Goal: Subscribe to service/newsletter

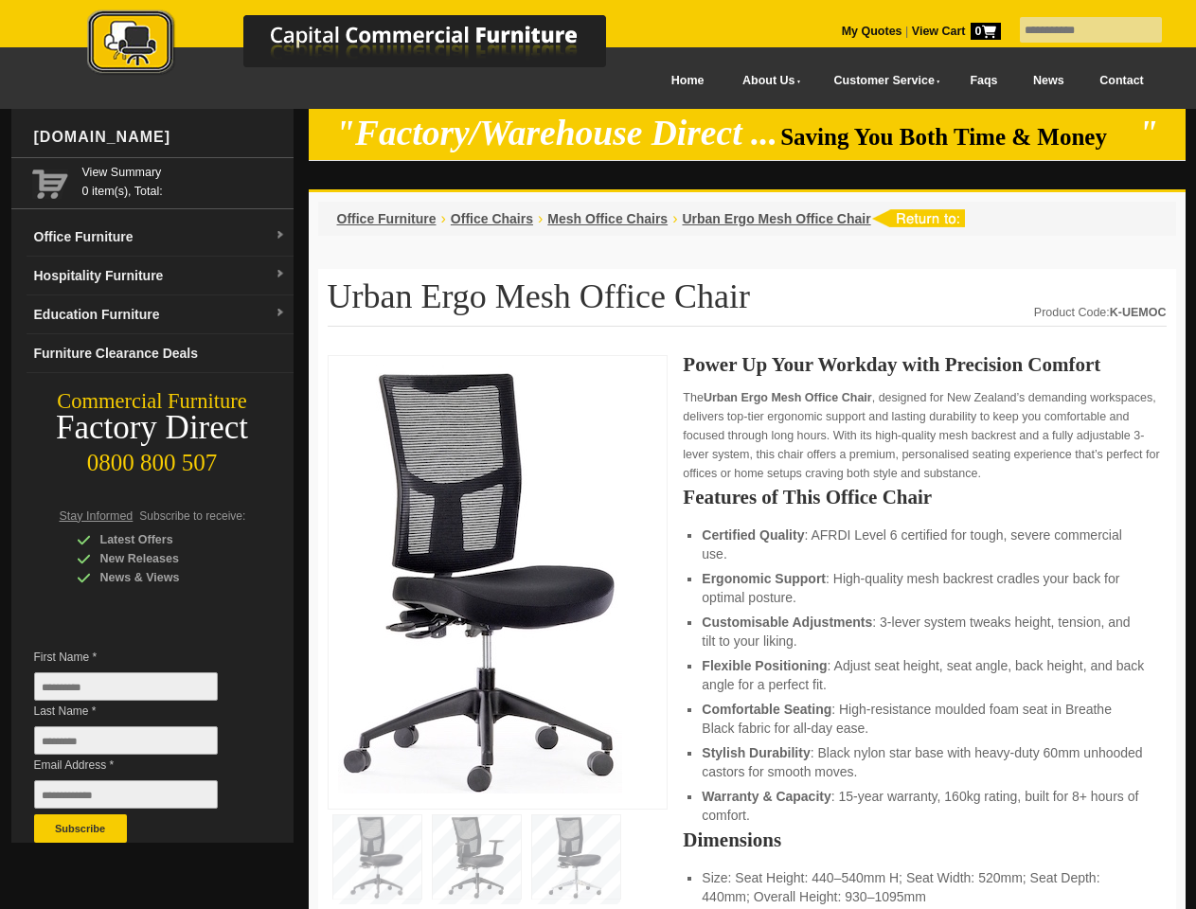
click at [1078, 30] on input "text" at bounding box center [1091, 30] width 142 height 26
click at [140, 745] on input "Last Name *" at bounding box center [126, 740] width 184 height 28
click at [80, 828] on button "Subscribe" at bounding box center [80, 828] width 93 height 28
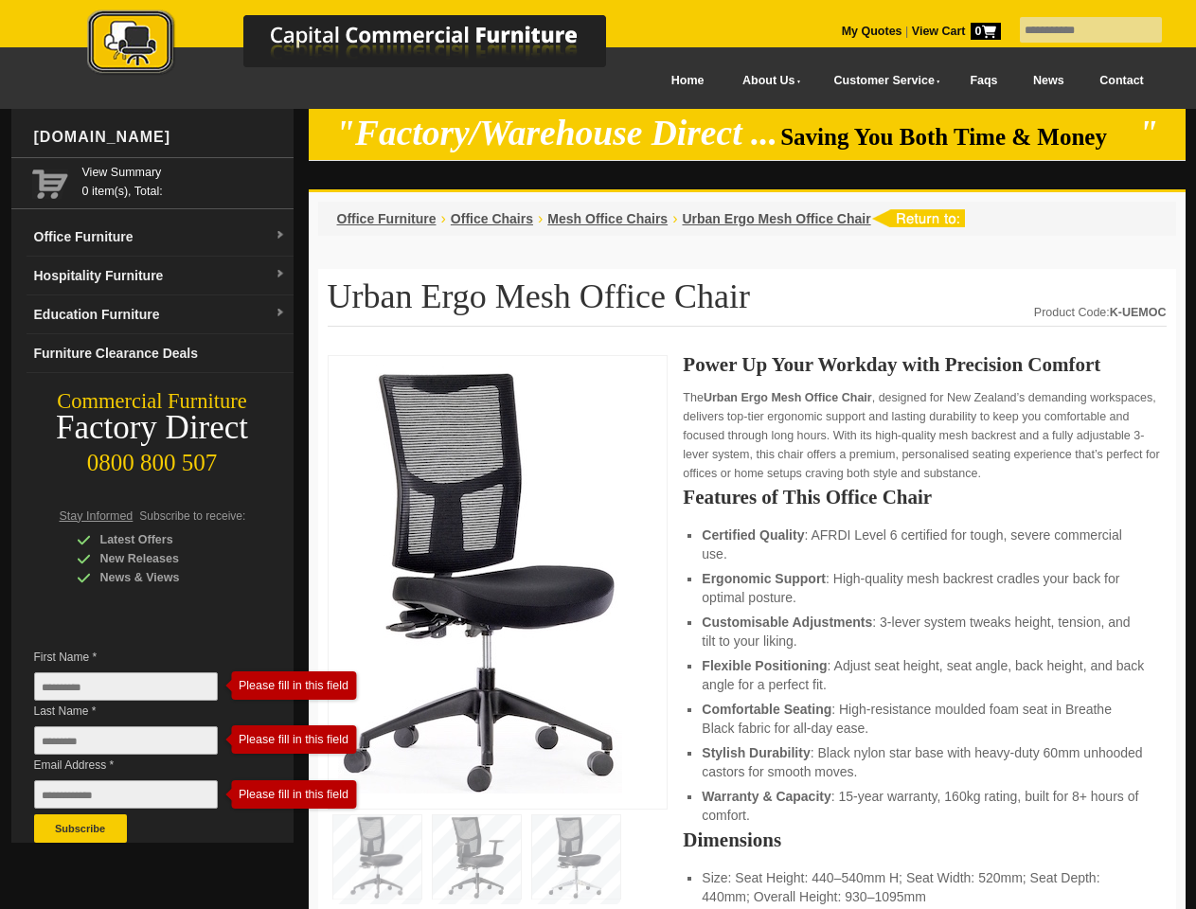
click at [747, 632] on li "Customisable Adjustments : 3-lever system tweaks height, tension, and tilt to y…" at bounding box center [923, 631] width 445 height 38
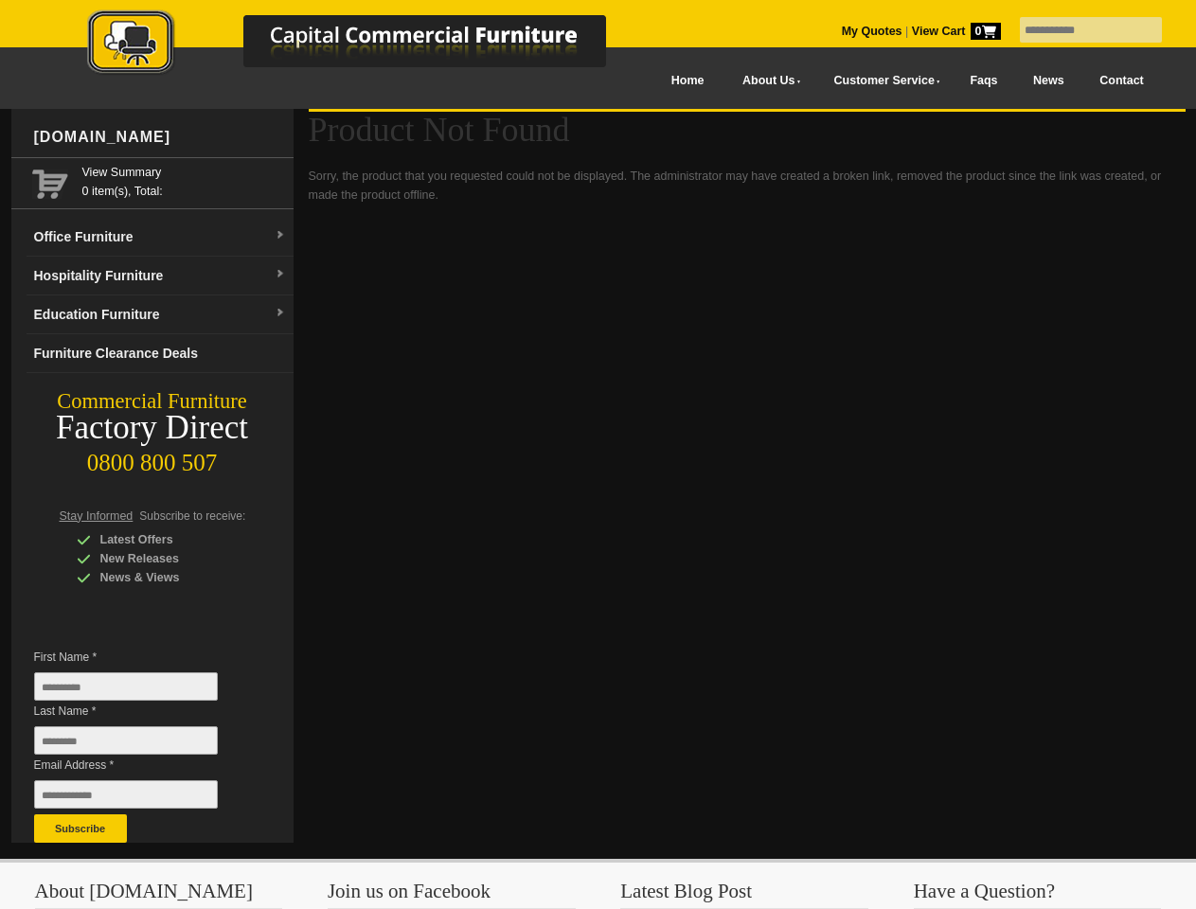
click at [1078, 30] on input "text" at bounding box center [1091, 30] width 142 height 26
click at [140, 745] on input "Last Name *" at bounding box center [126, 740] width 184 height 28
click at [80, 828] on button "Subscribe" at bounding box center [80, 828] width 93 height 28
